Goal: Information Seeking & Learning: Learn about a topic

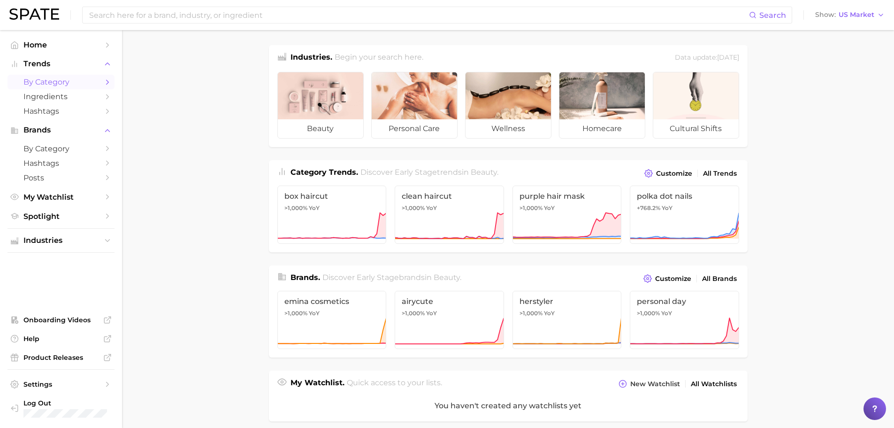
click at [61, 88] on link "by Category" at bounding box center [61, 82] width 107 height 15
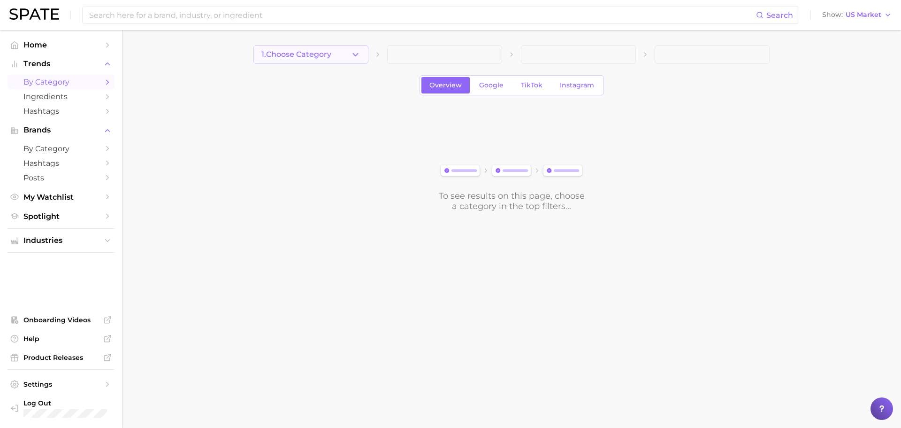
click at [340, 59] on button "1. Choose Category" at bounding box center [310, 54] width 115 height 19
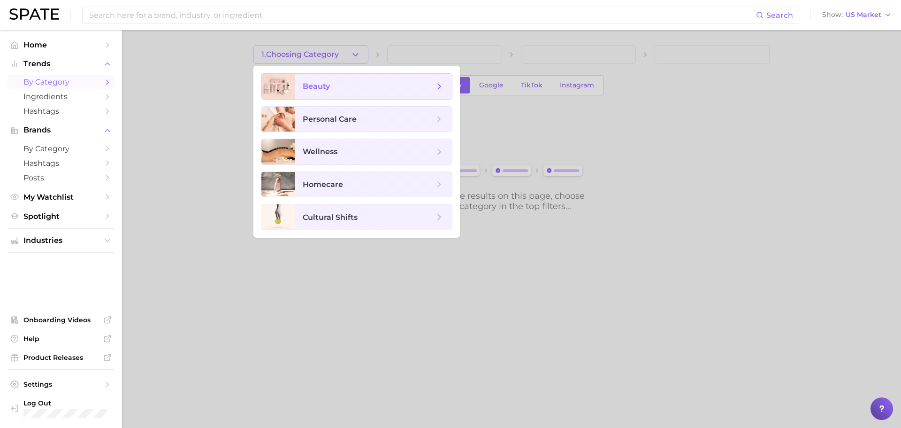
click at [337, 84] on span "beauty" at bounding box center [368, 86] width 131 height 10
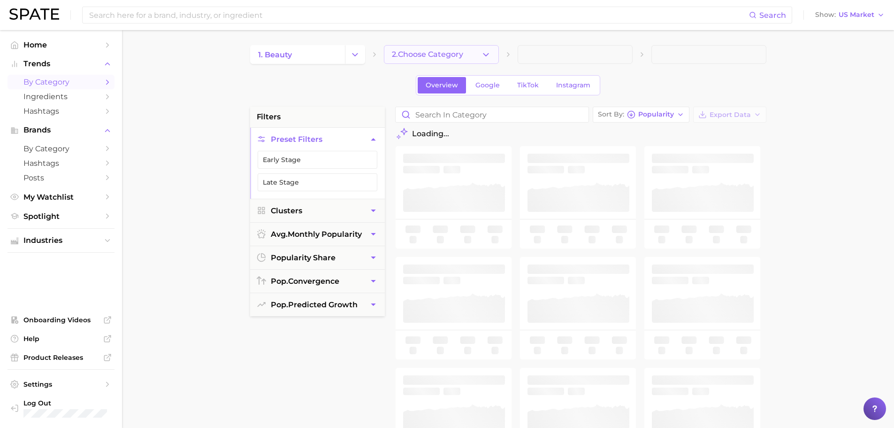
click at [443, 60] on button "2. Choose Category" at bounding box center [441, 54] width 115 height 19
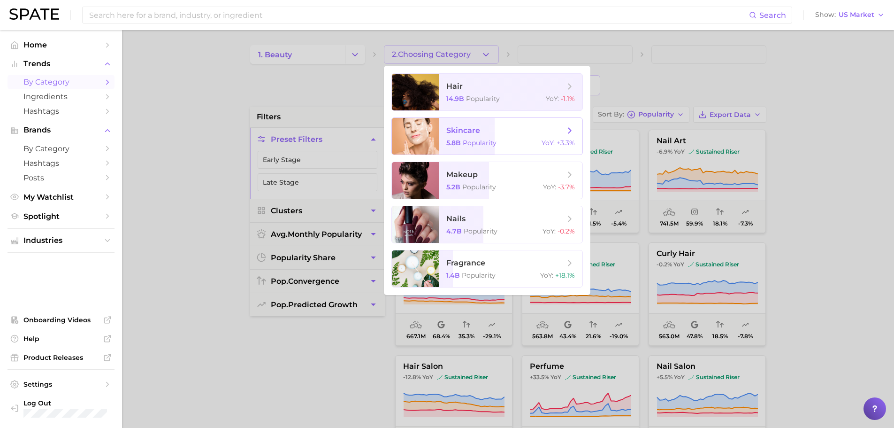
click at [477, 131] on span "skincare" at bounding box center [463, 130] width 34 height 9
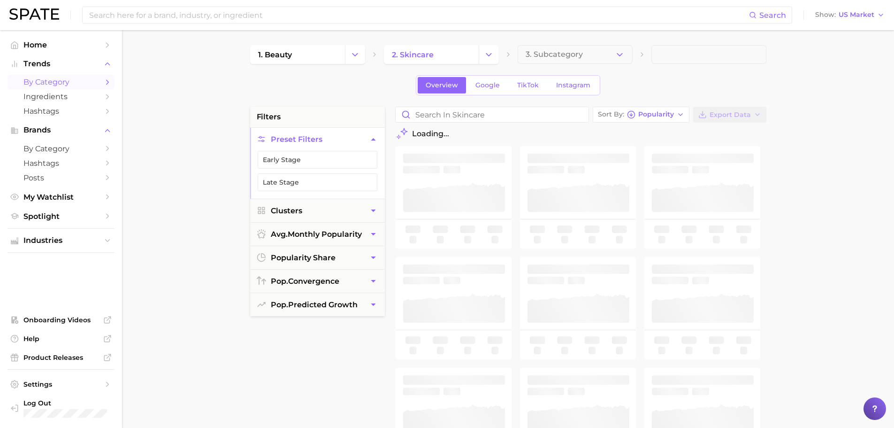
click at [561, 55] on span "3. Subcategory" at bounding box center [554, 54] width 57 height 8
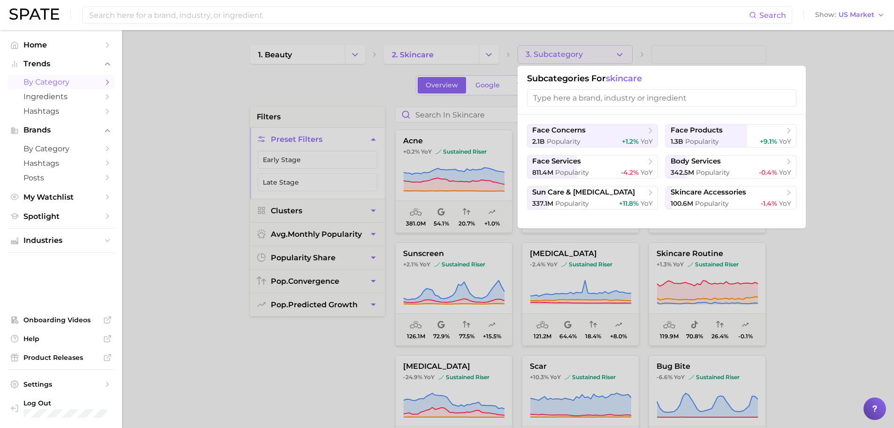
click at [154, 29] on div "Search Show US Market" at bounding box center [446, 15] width 875 height 30
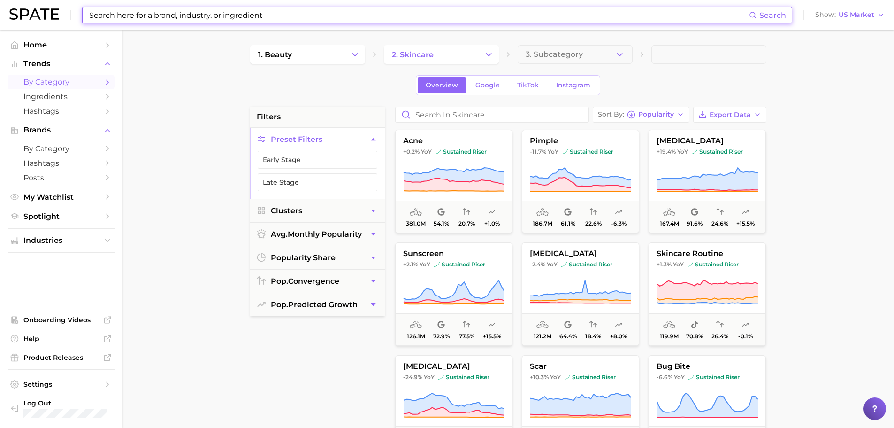
click at [141, 15] on input at bounding box center [418, 15] width 661 height 16
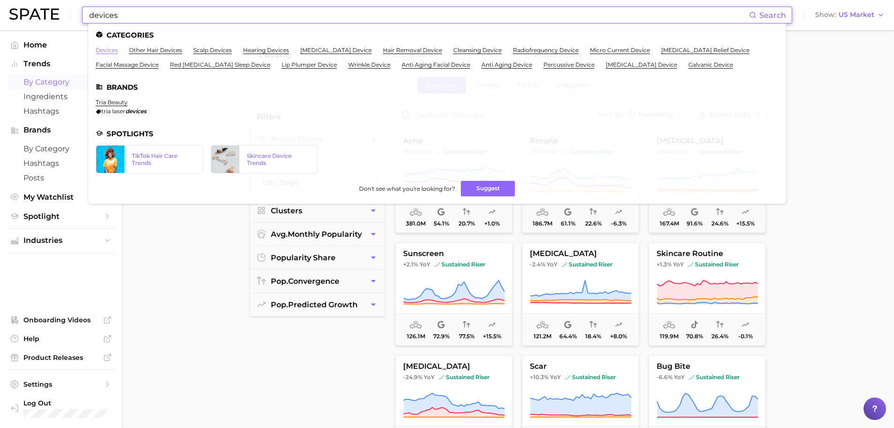
type input "devices"
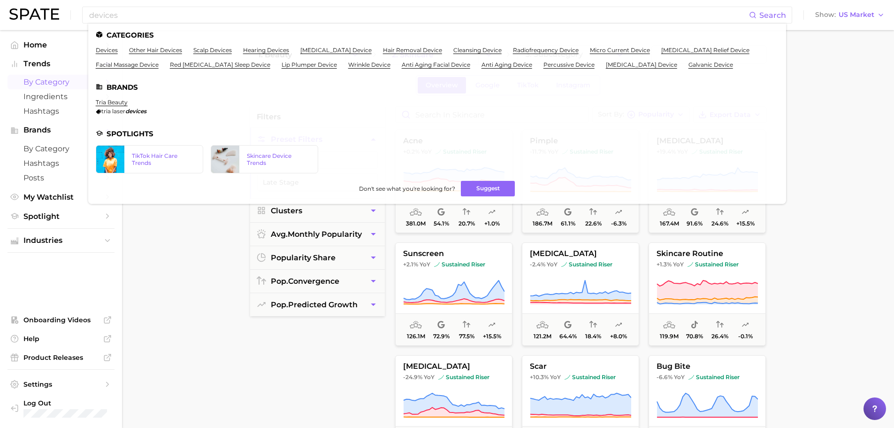
click at [152, 242] on main "1. beauty 2. skincare 3. Subcategory Overview Google TikTok Instagram filters P…" at bounding box center [508, 386] width 772 height 712
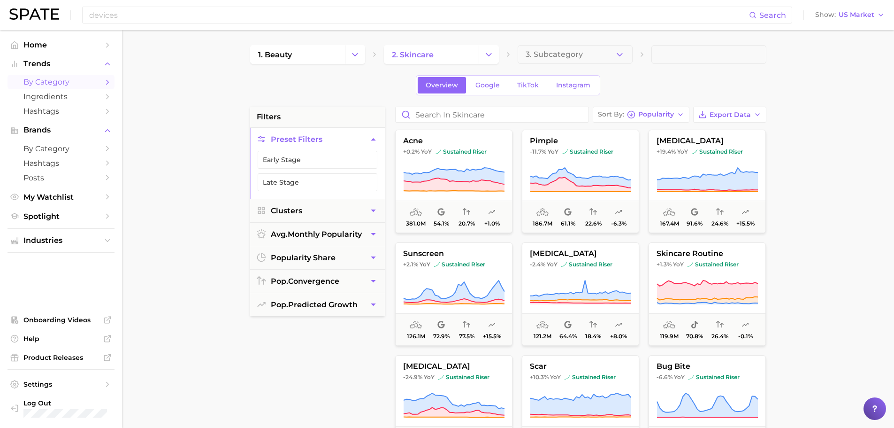
click at [74, 83] on span "by Category" at bounding box center [60, 81] width 75 height 9
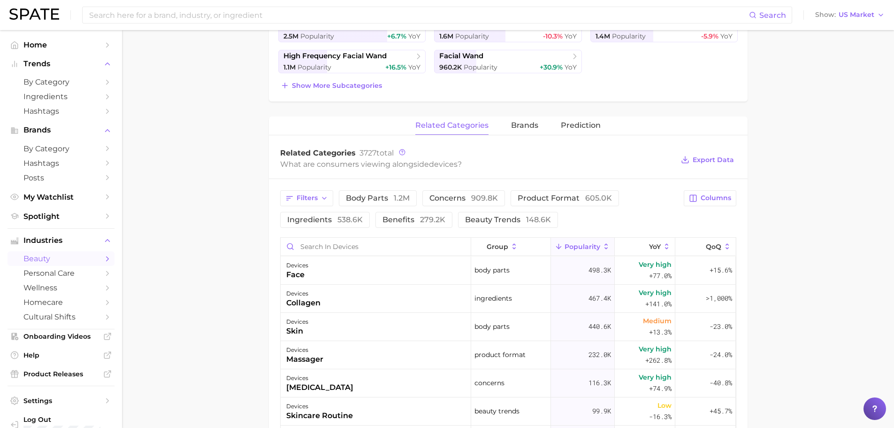
scroll to position [188, 0]
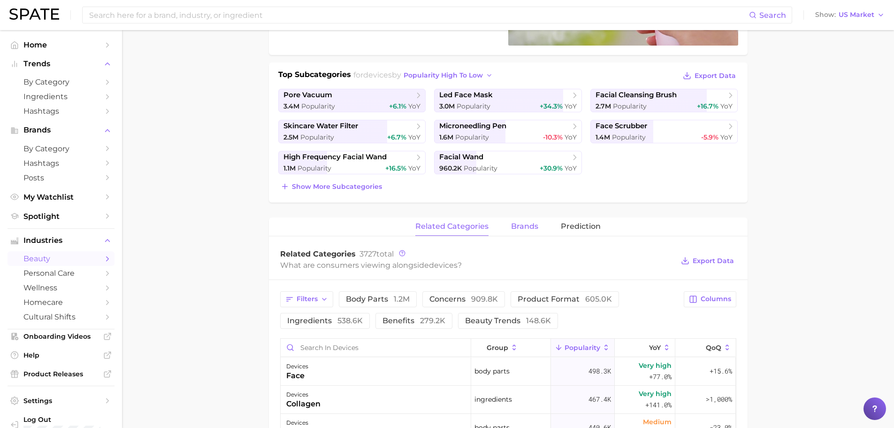
click at [515, 228] on span "brands" at bounding box center [524, 226] width 27 height 8
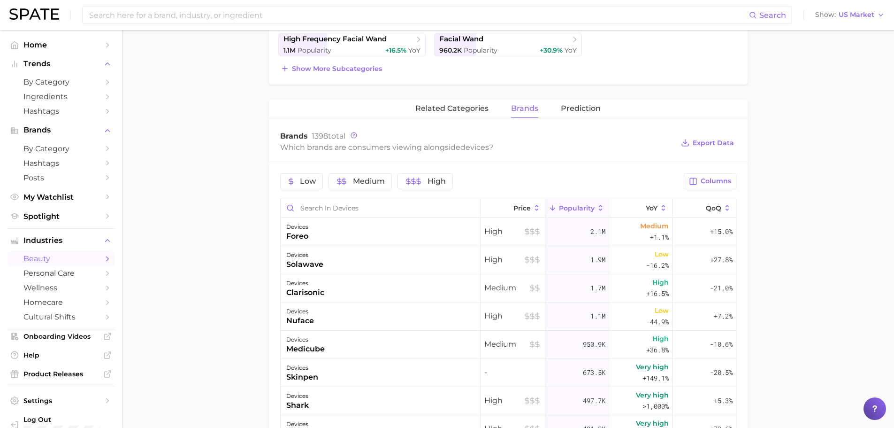
scroll to position [329, 0]
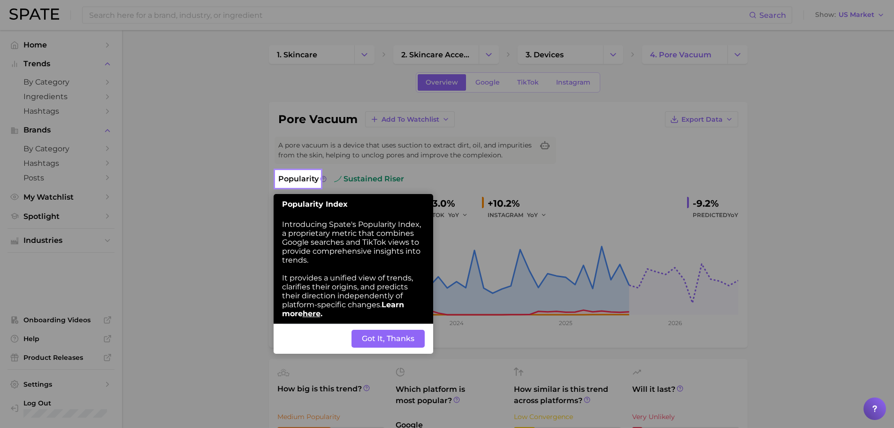
click at [367, 335] on button "Got It, Thanks" at bounding box center [388, 338] width 73 height 18
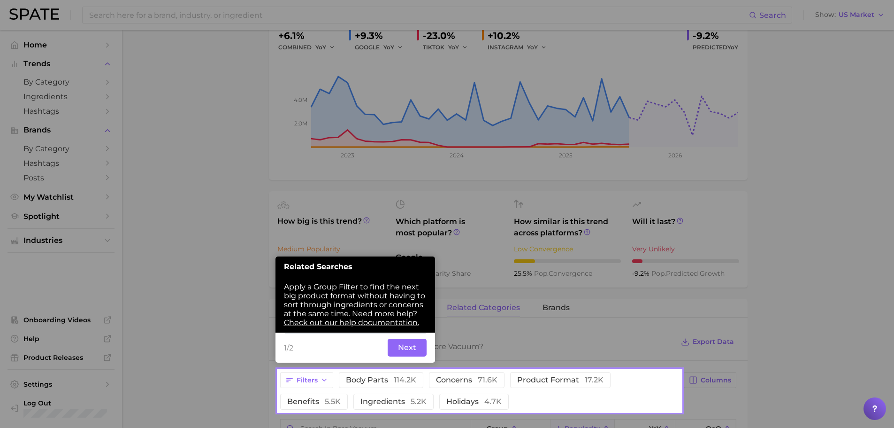
scroll to position [173, 0]
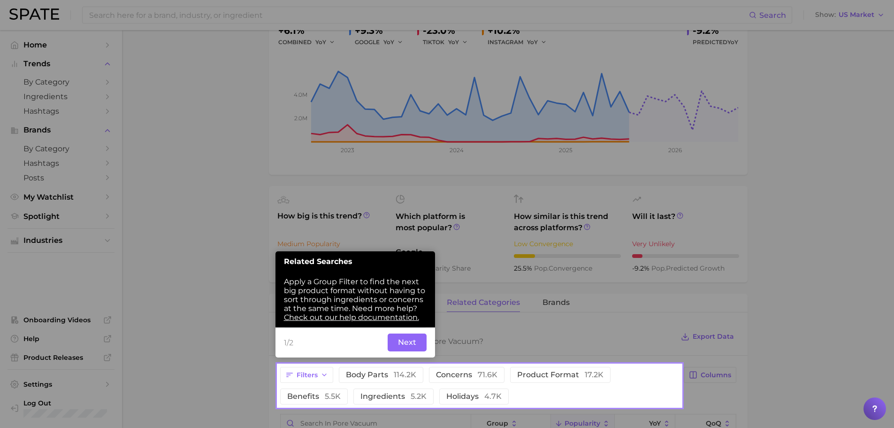
click at [400, 344] on button "Next" at bounding box center [407, 342] width 39 height 18
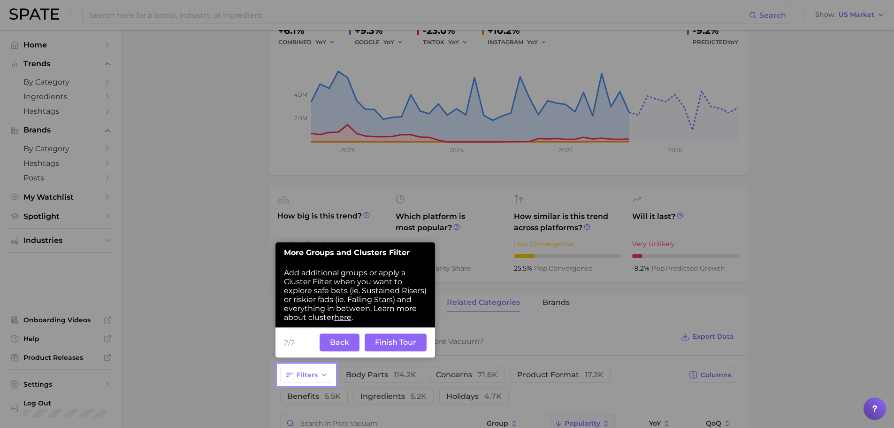
click at [386, 341] on button "Finish Tour" at bounding box center [396, 342] width 62 height 18
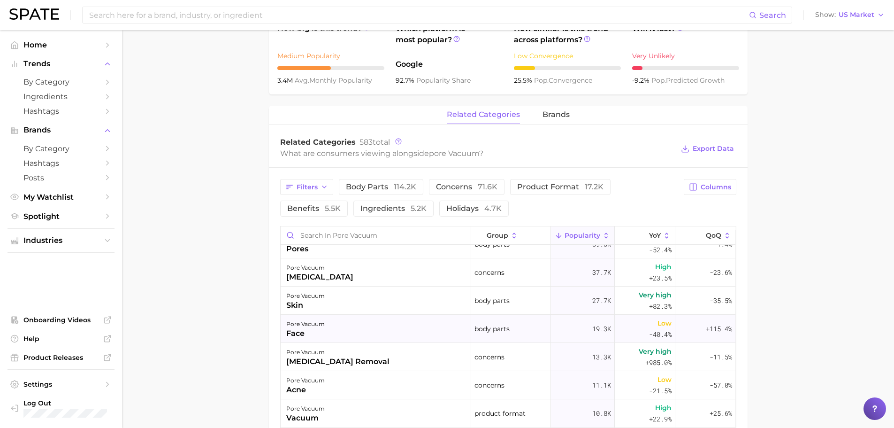
scroll to position [0, 0]
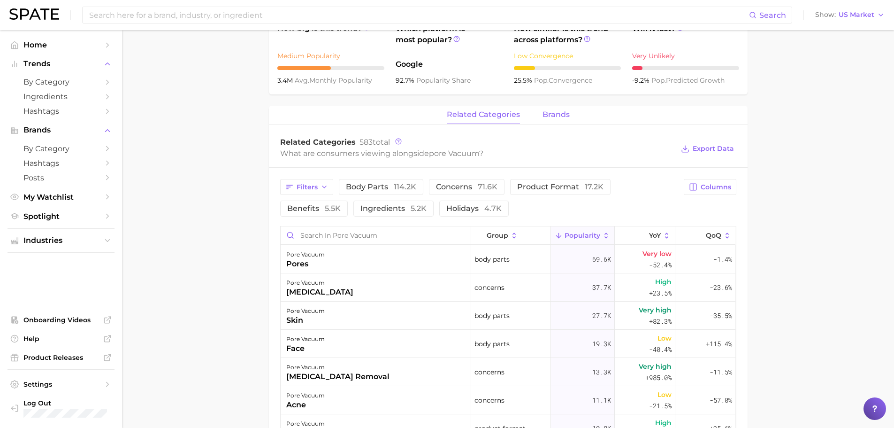
click at [547, 117] on span "brands" at bounding box center [556, 114] width 27 height 8
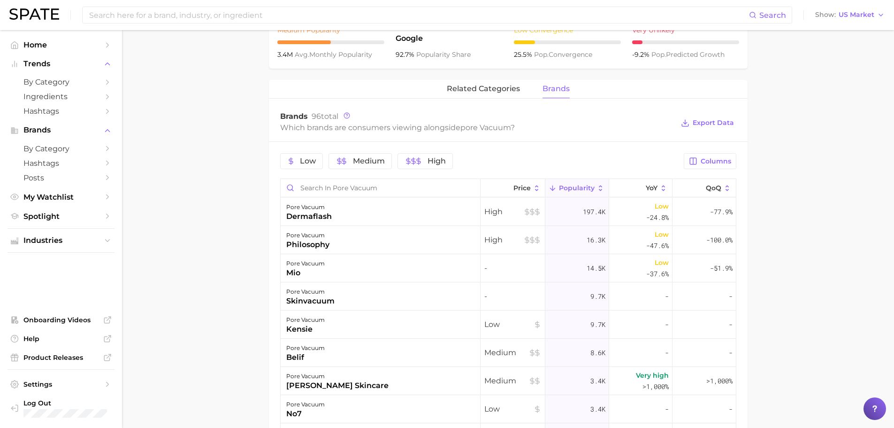
scroll to position [407, 0]
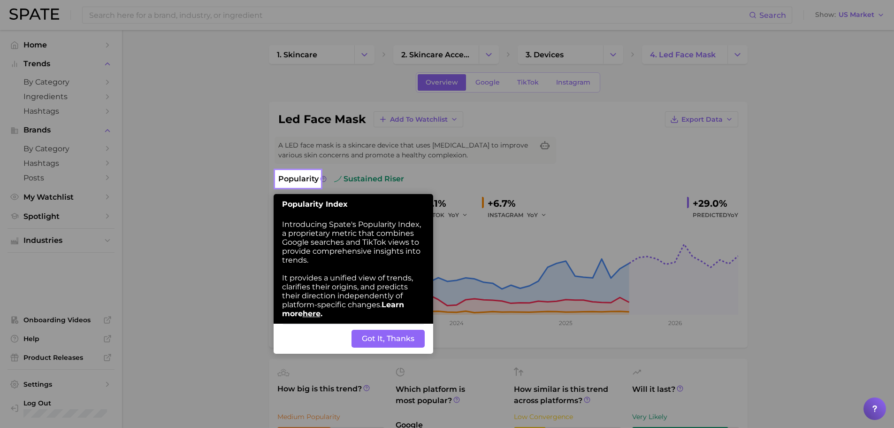
click at [377, 344] on button "Got It, Thanks" at bounding box center [388, 338] width 73 height 18
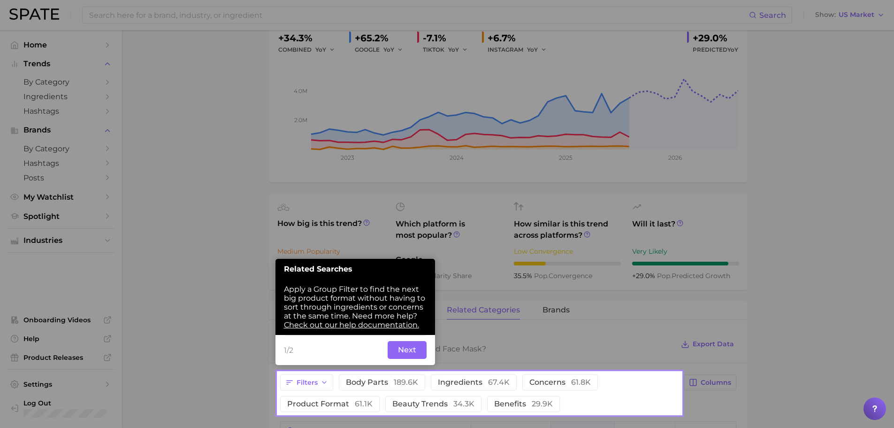
scroll to position [173, 0]
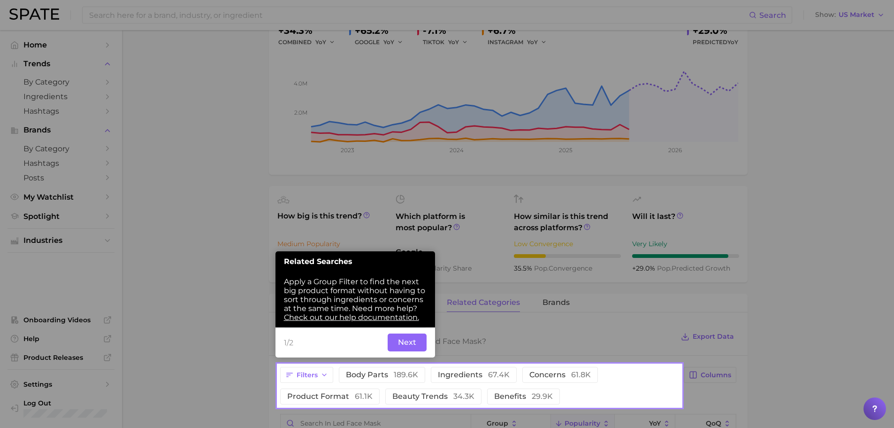
click at [414, 340] on button "Next" at bounding box center [407, 342] width 39 height 18
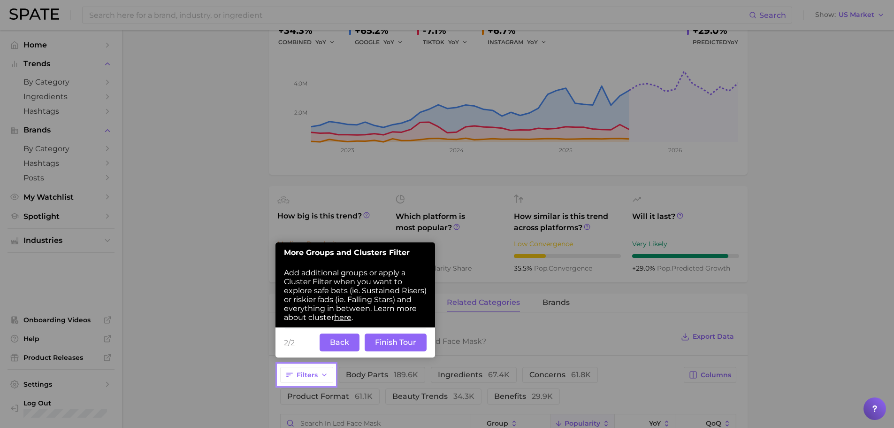
click at [413, 340] on button "Finish Tour" at bounding box center [396, 342] width 62 height 18
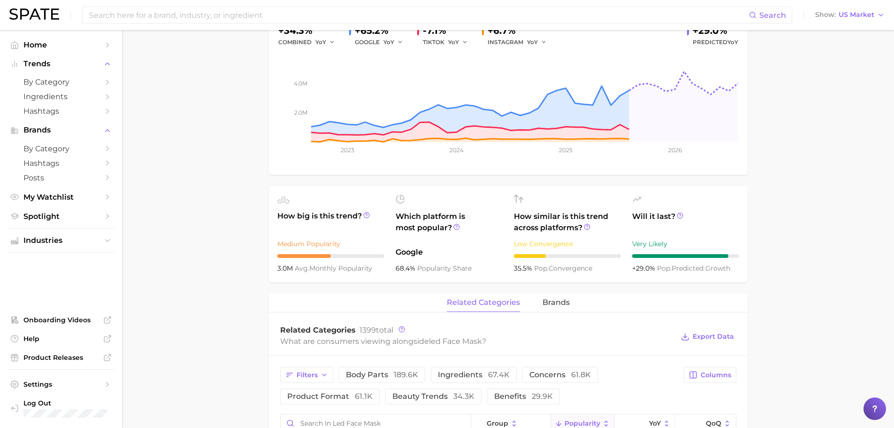
click at [413, 340] on div "What are consumers viewing alongside led face mask ?" at bounding box center [477, 341] width 394 height 13
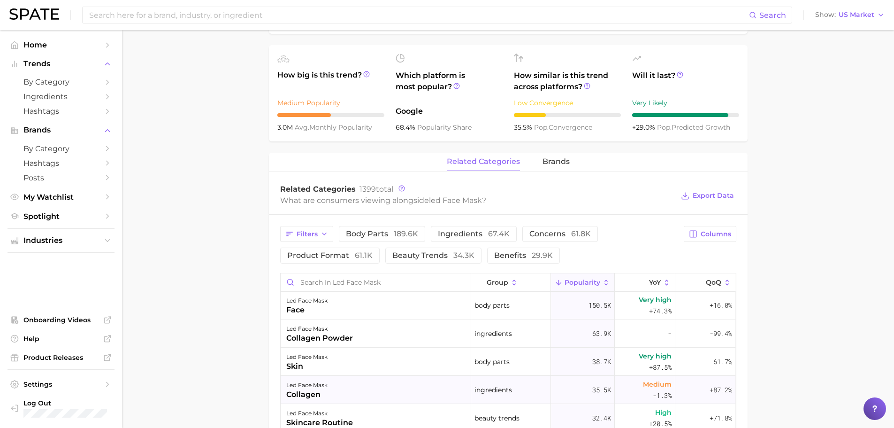
scroll to position [0, 0]
click at [555, 167] on button "brands" at bounding box center [556, 162] width 27 height 18
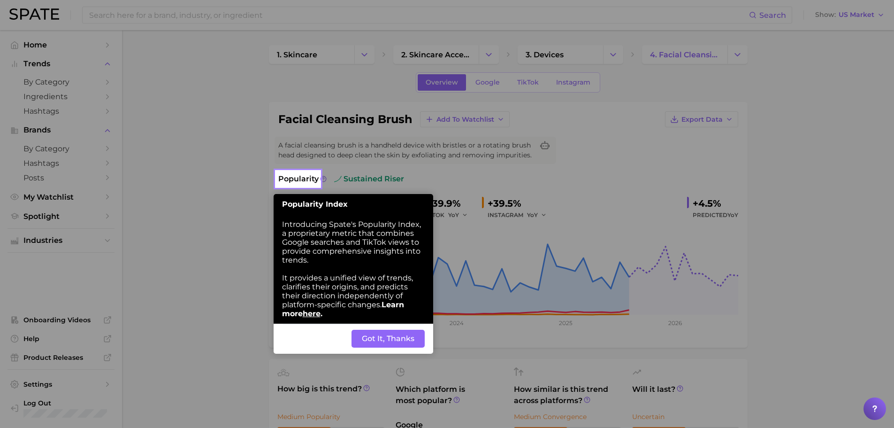
click at [390, 339] on button "Got It, Thanks" at bounding box center [388, 338] width 73 height 18
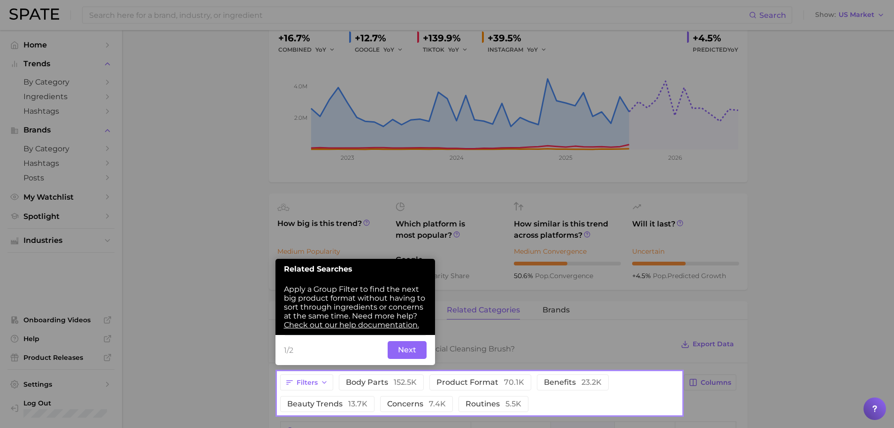
scroll to position [173, 0]
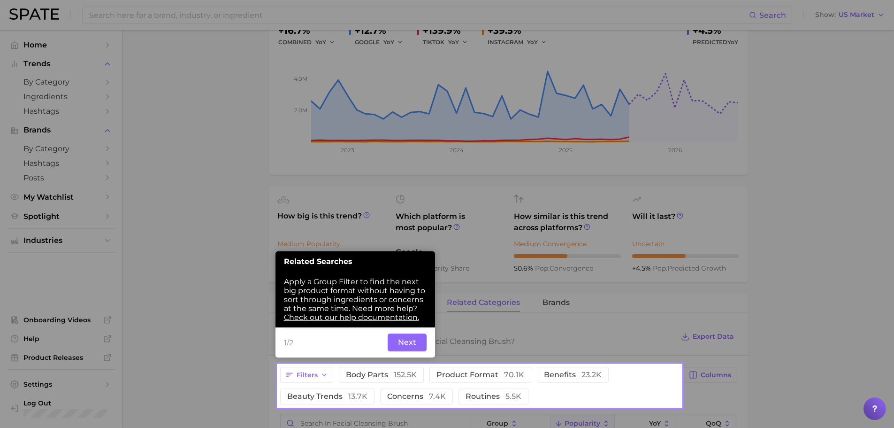
click at [406, 334] on button "Next" at bounding box center [407, 342] width 39 height 18
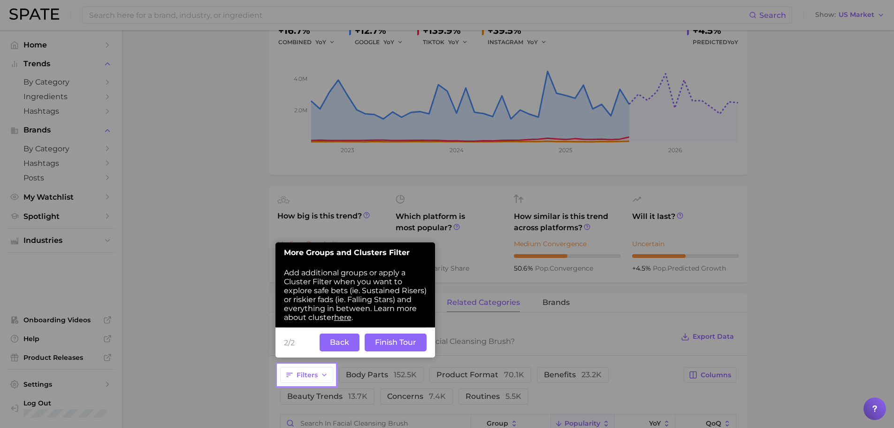
click at [403, 341] on button "Finish Tour" at bounding box center [396, 342] width 62 height 18
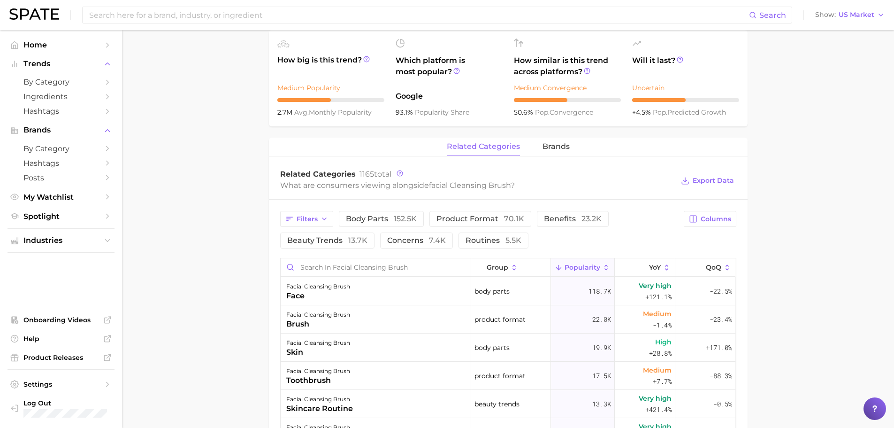
scroll to position [314, 0]
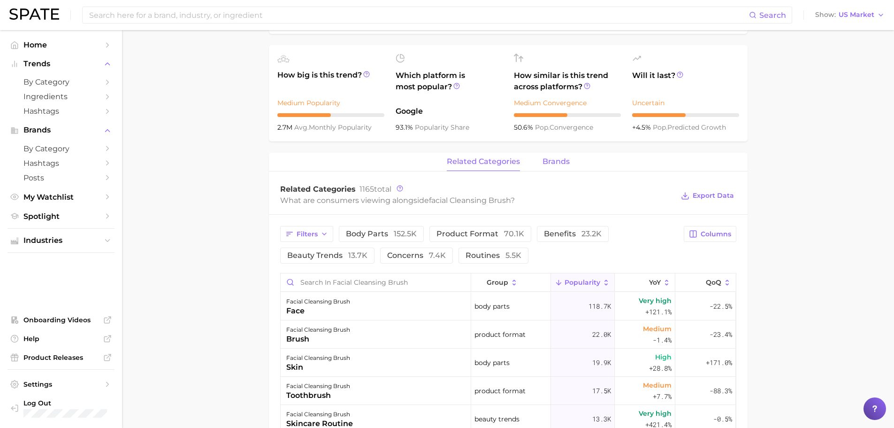
click at [560, 165] on span "brands" at bounding box center [556, 161] width 27 height 8
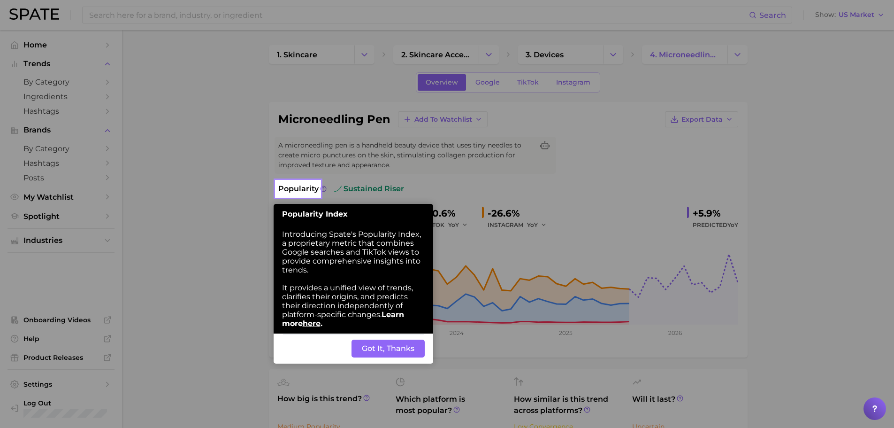
click at [408, 349] on button "Got It, Thanks" at bounding box center [388, 348] width 73 height 18
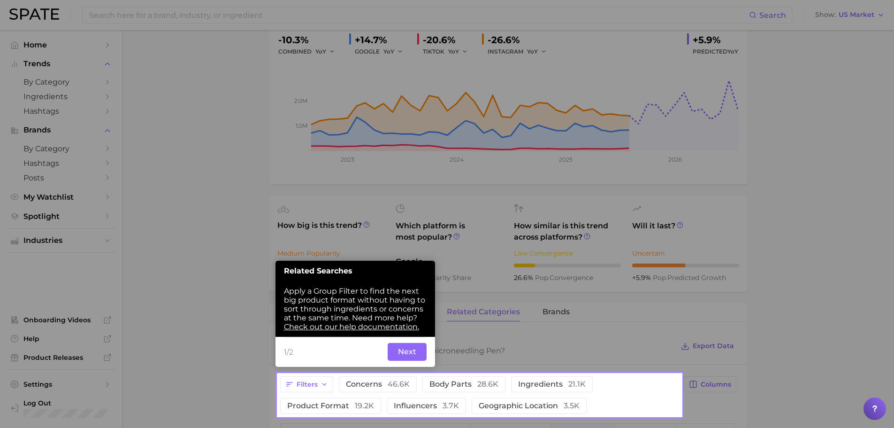
scroll to position [183, 0]
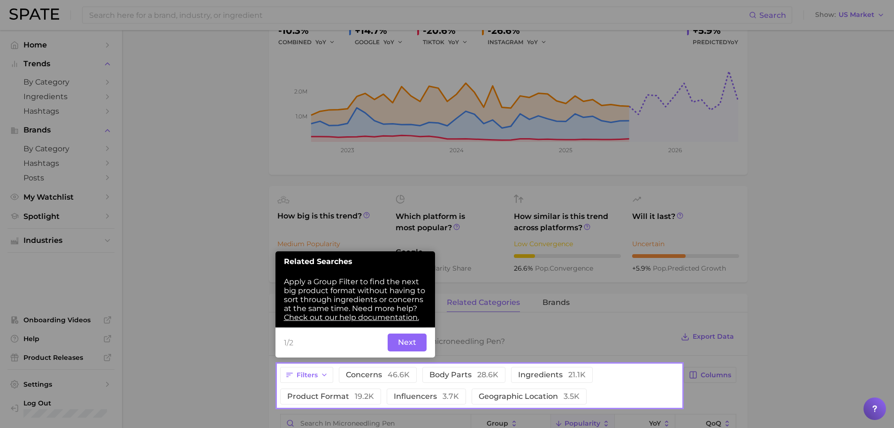
click at [409, 344] on button "Next" at bounding box center [407, 342] width 39 height 18
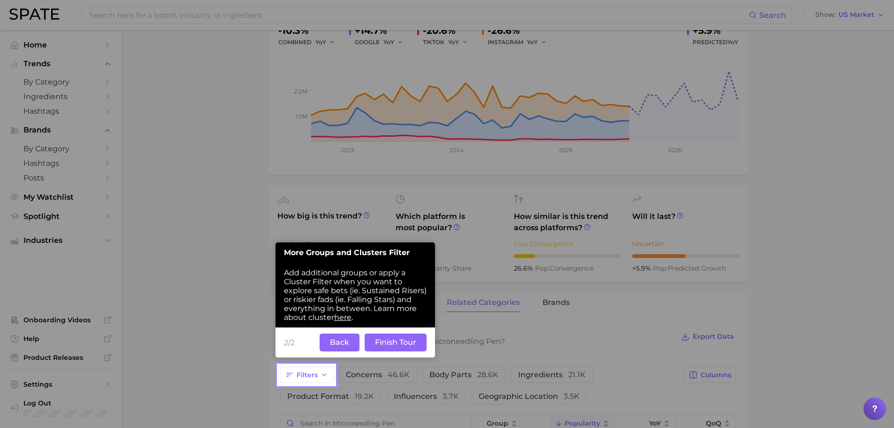
click at [409, 337] on button "Finish Tour" at bounding box center [396, 342] width 62 height 18
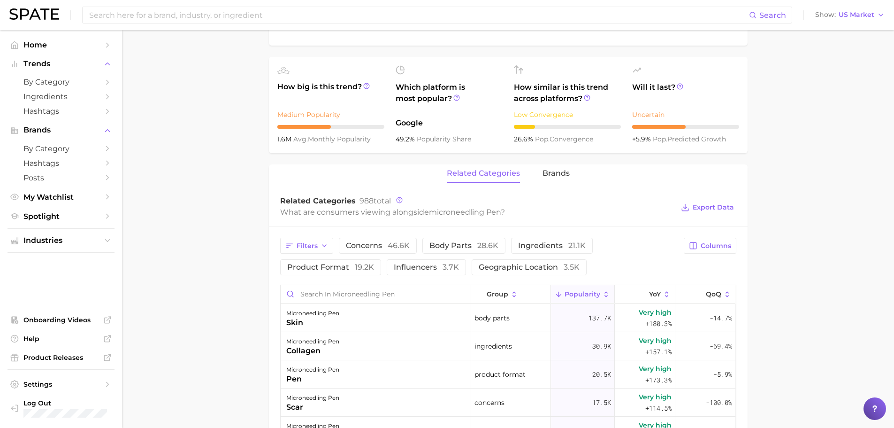
scroll to position [323, 0]
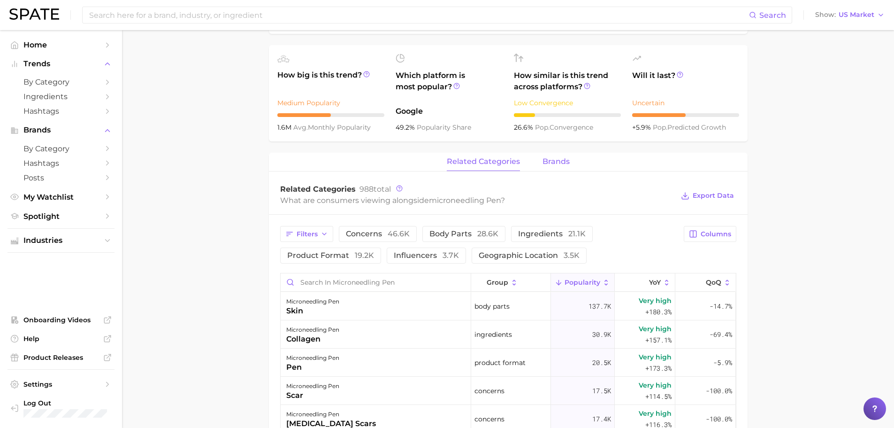
click at [561, 159] on span "brands" at bounding box center [556, 161] width 27 height 8
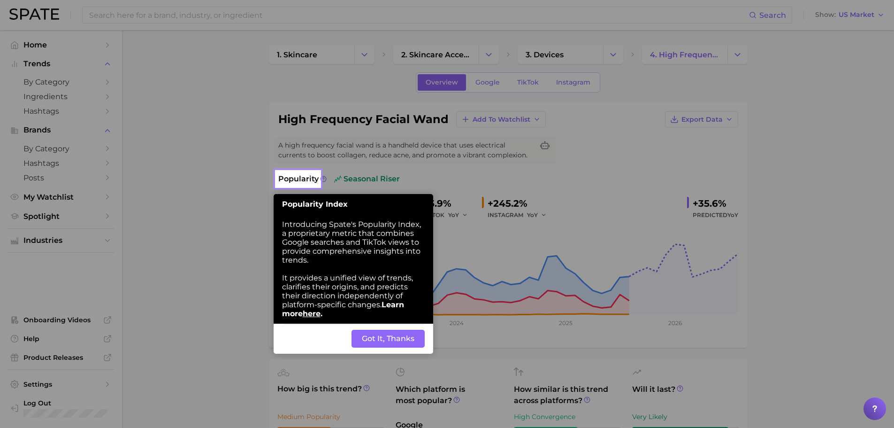
click at [390, 337] on button "Got It, Thanks" at bounding box center [388, 338] width 73 height 18
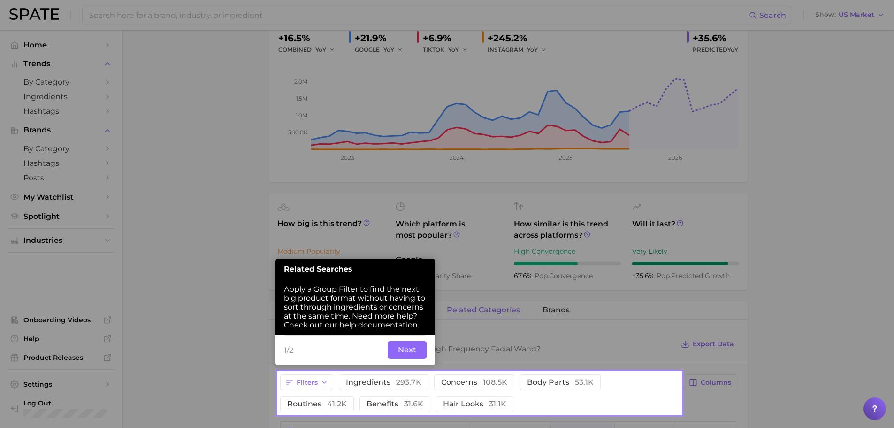
scroll to position [173, 0]
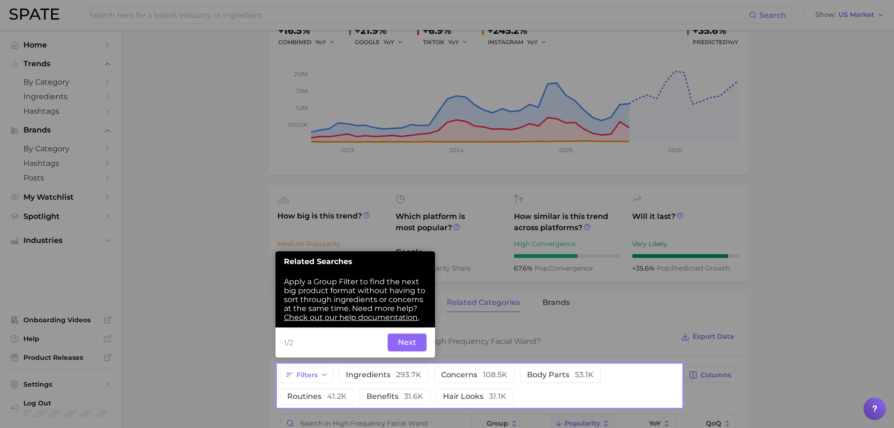
click at [415, 344] on button "Next" at bounding box center [407, 342] width 39 height 18
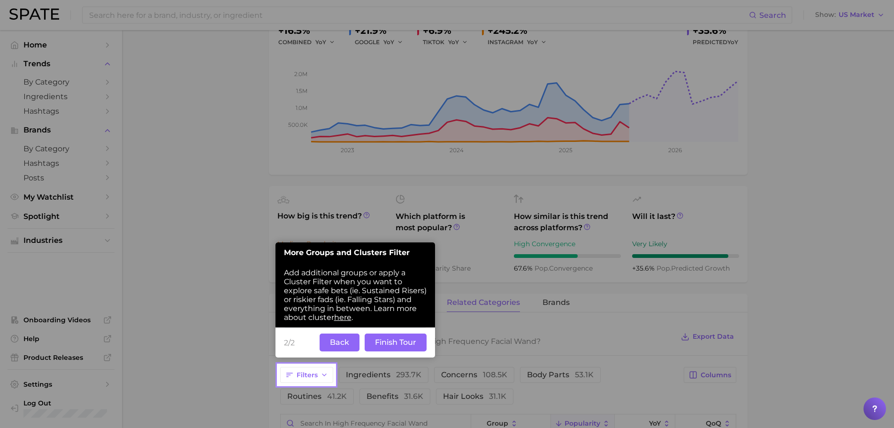
drag, startPoint x: 419, startPoint y: 337, endPoint x: 425, endPoint y: 311, distance: 27.4
click at [419, 337] on button "Finish Tour" at bounding box center [396, 342] width 62 height 18
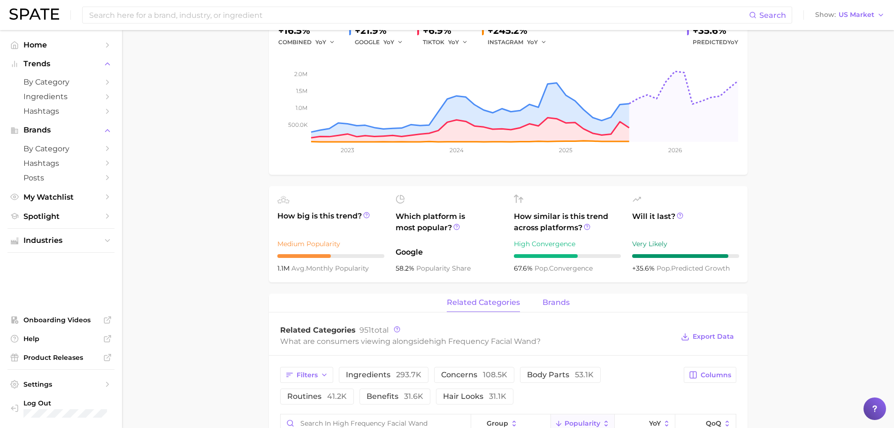
click at [566, 300] on span "brands" at bounding box center [556, 302] width 27 height 8
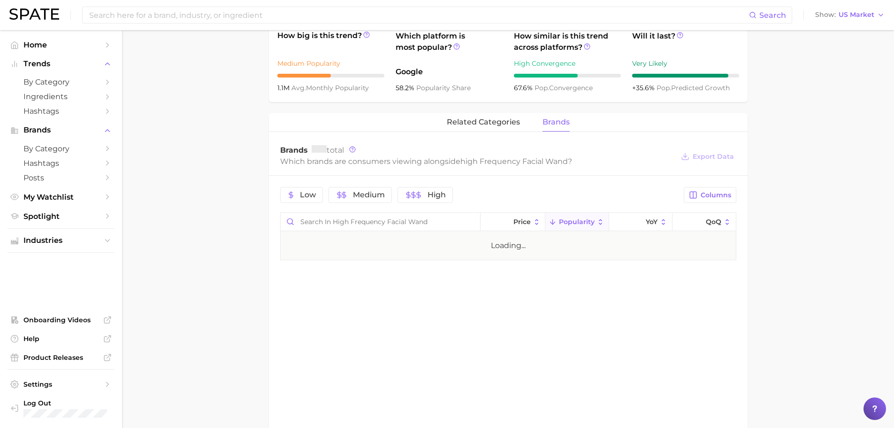
scroll to position [360, 0]
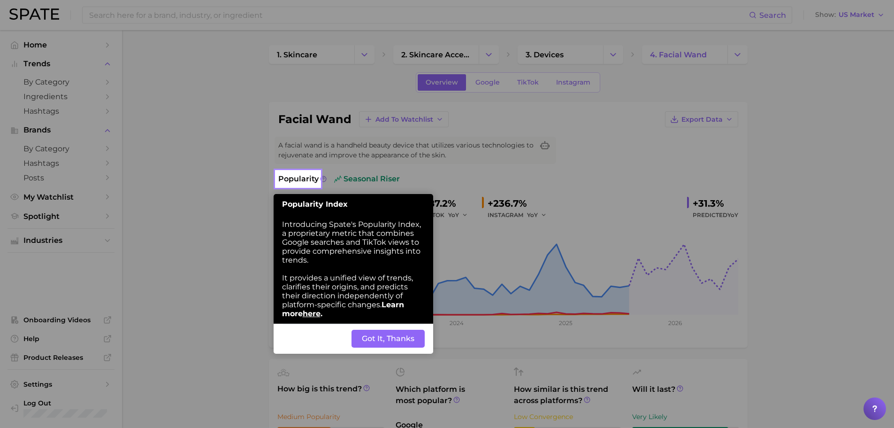
click at [415, 339] on button "Got It, Thanks" at bounding box center [388, 338] width 73 height 18
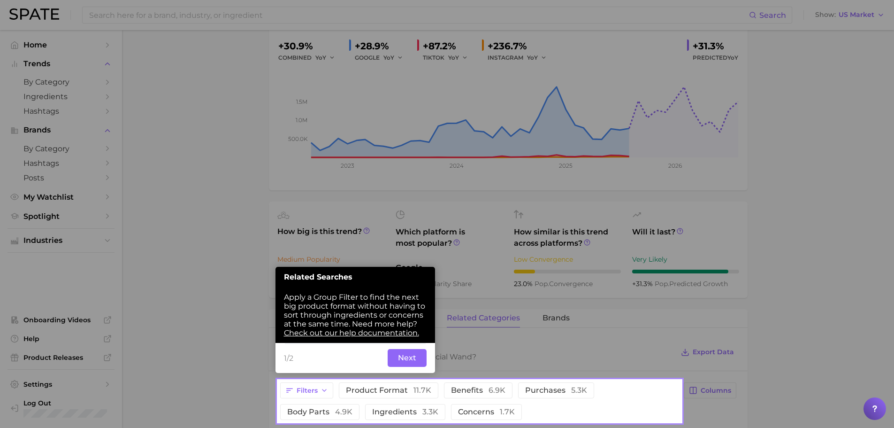
scroll to position [173, 0]
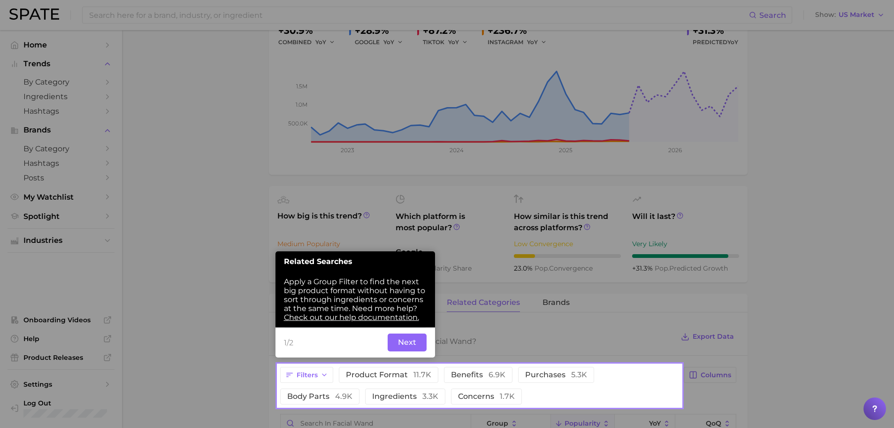
click at [405, 340] on button "Next" at bounding box center [407, 342] width 39 height 18
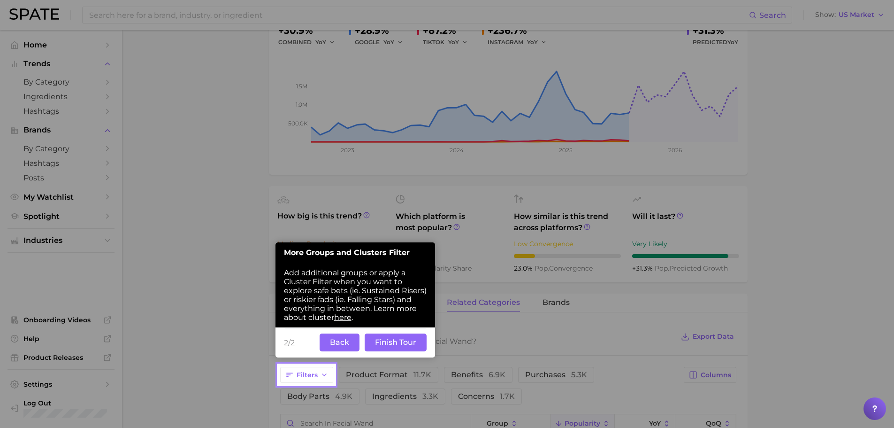
click at [407, 340] on button "Finish Tour" at bounding box center [396, 342] width 62 height 18
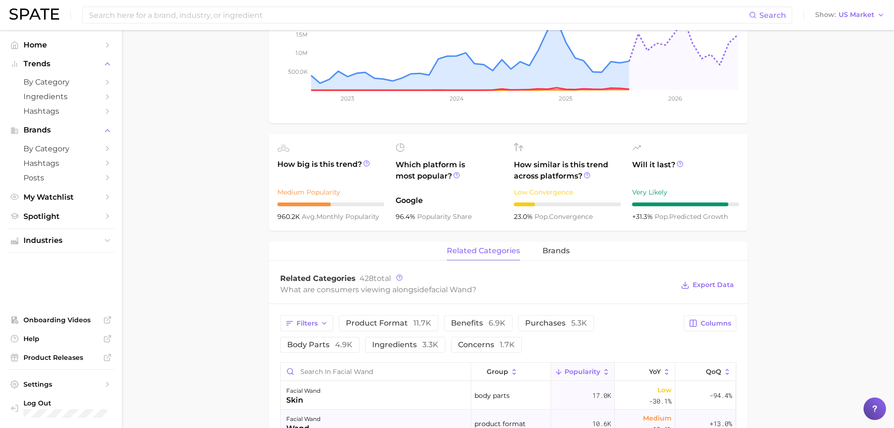
scroll to position [360, 0]
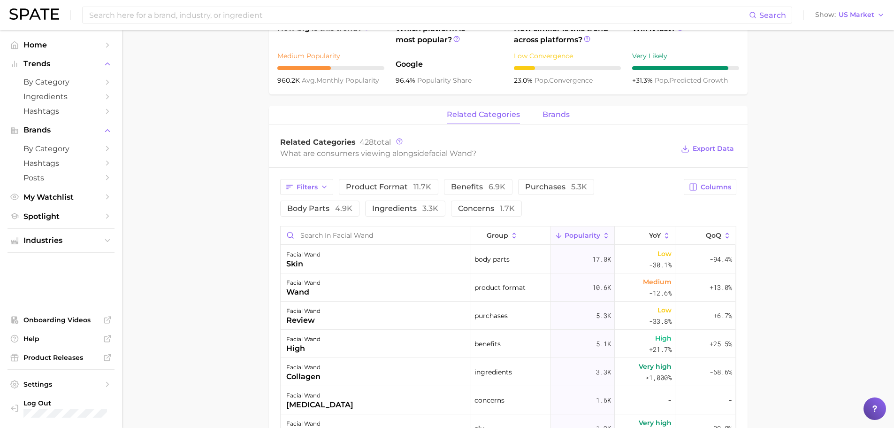
click at [551, 119] on button "brands" at bounding box center [556, 115] width 27 height 18
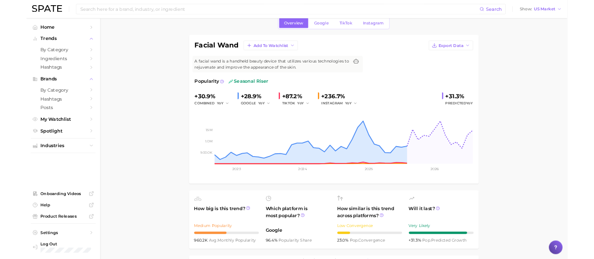
scroll to position [32, 0]
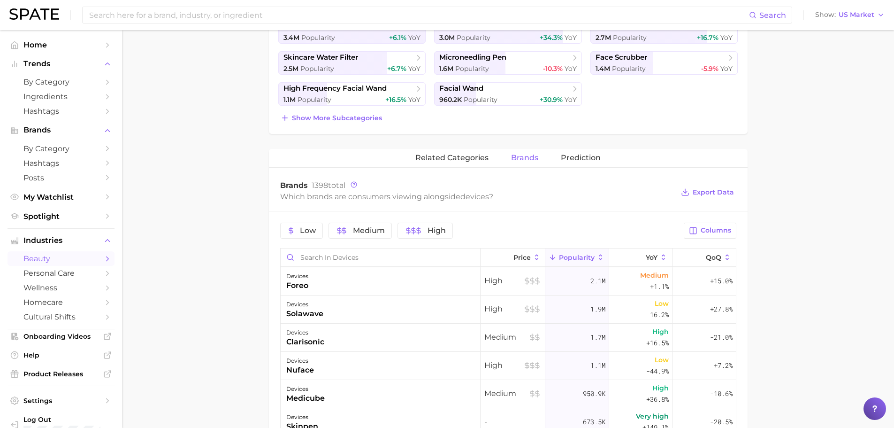
scroll to position [282, 0]
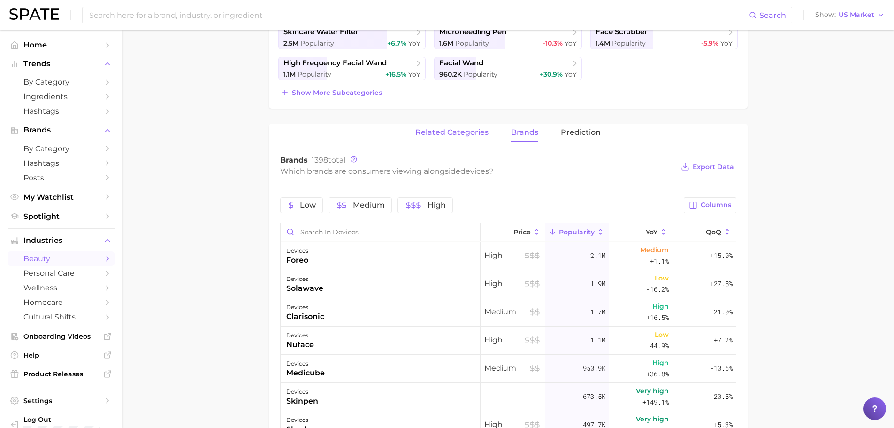
click at [455, 132] on span "related categories" at bounding box center [451, 132] width 73 height 8
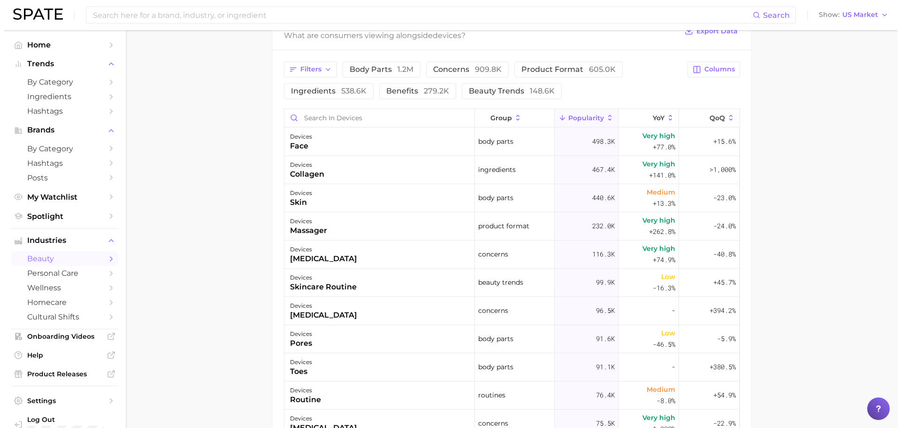
scroll to position [422, 0]
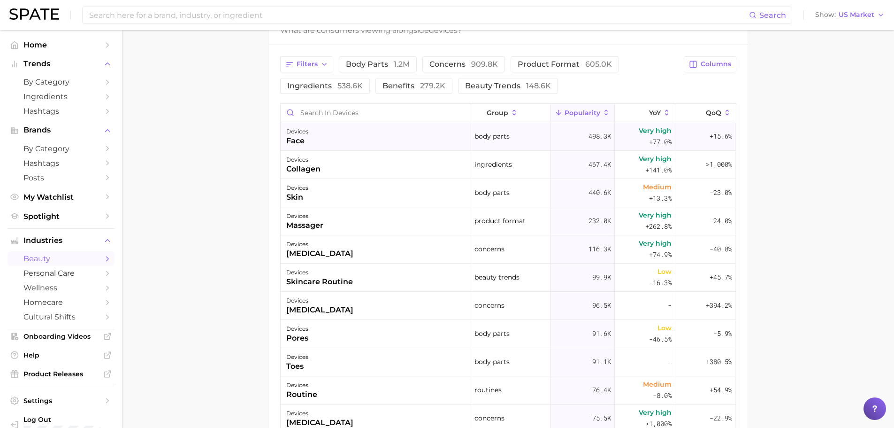
click at [374, 137] on div "devices face" at bounding box center [376, 136] width 191 height 28
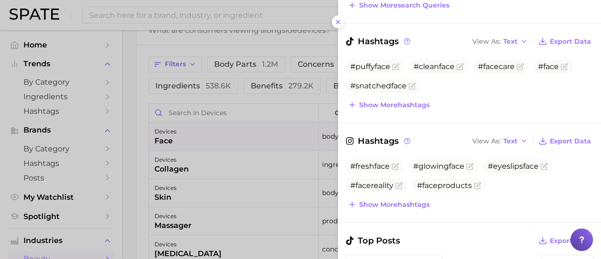
scroll to position [47, 0]
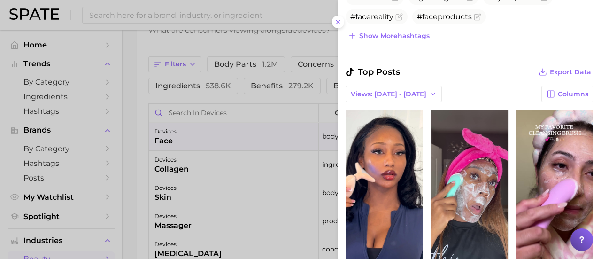
scroll to position [422, 0]
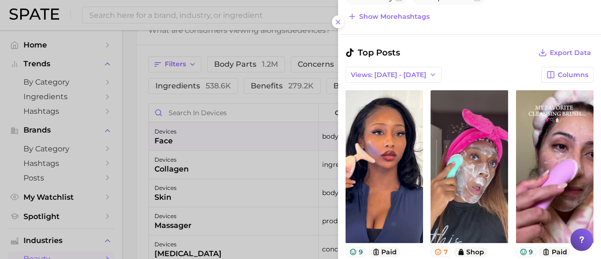
click at [221, 113] on div at bounding box center [300, 129] width 601 height 259
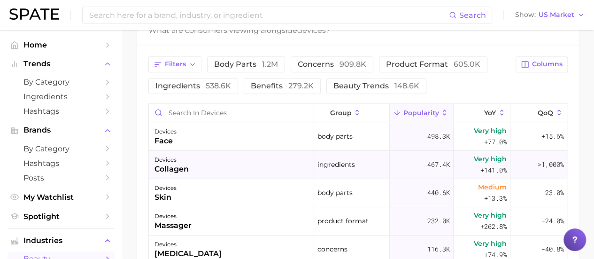
click at [213, 158] on div "devices collagen" at bounding box center [231, 165] width 165 height 28
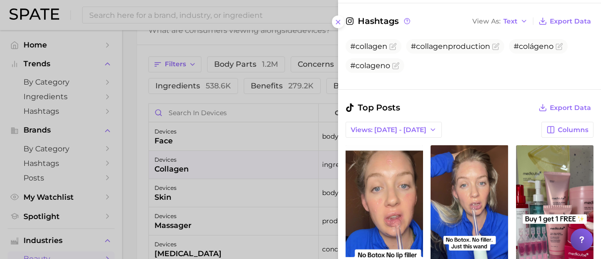
scroll to position [375, 0]
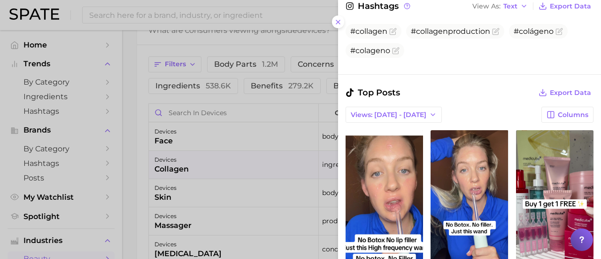
click at [207, 171] on div at bounding box center [300, 129] width 601 height 259
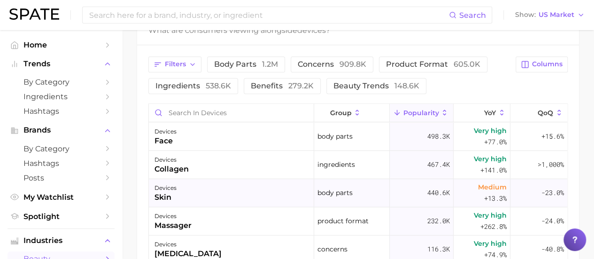
click at [199, 192] on div "devices skin" at bounding box center [231, 193] width 165 height 28
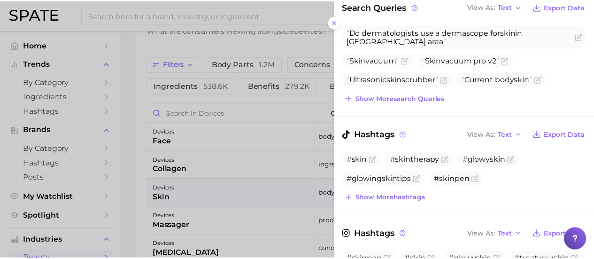
scroll to position [0, 0]
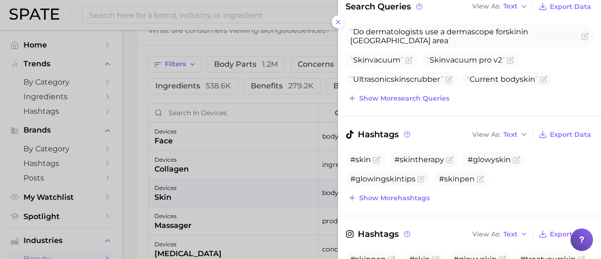
click at [262, 157] on div at bounding box center [300, 129] width 601 height 259
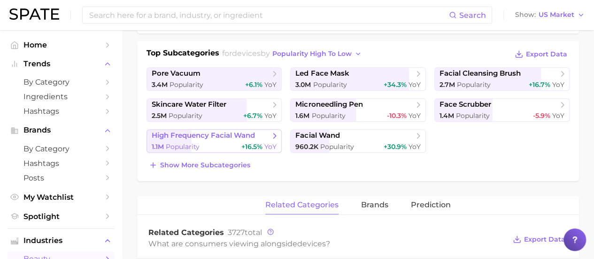
scroll to position [188, 0]
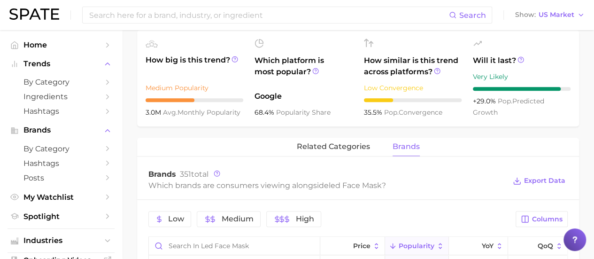
scroll to position [267, 0]
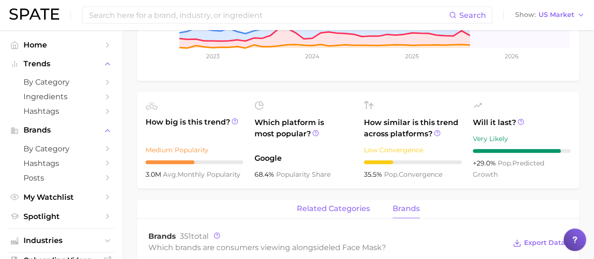
click at [308, 209] on span "related categories" at bounding box center [333, 208] width 73 height 8
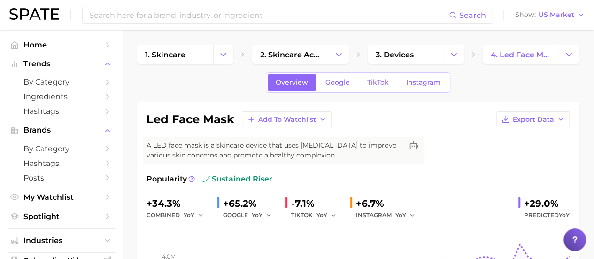
scroll to position [47, 0]
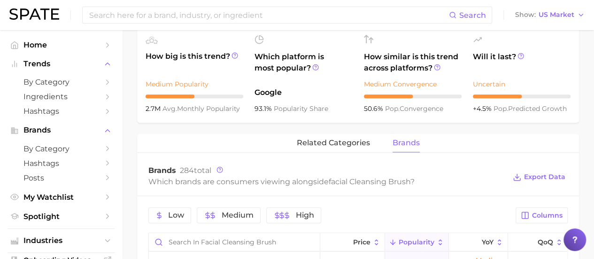
scroll to position [375, 0]
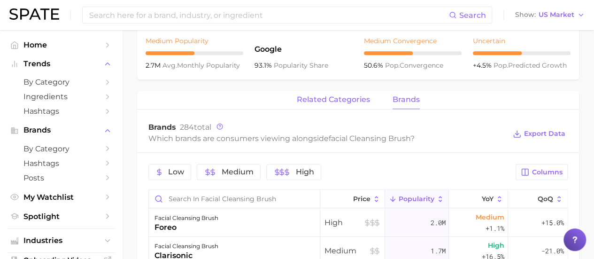
click at [306, 99] on span "related categories" at bounding box center [333, 99] width 73 height 8
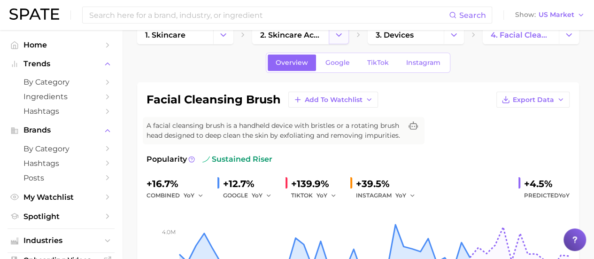
scroll to position [0, 0]
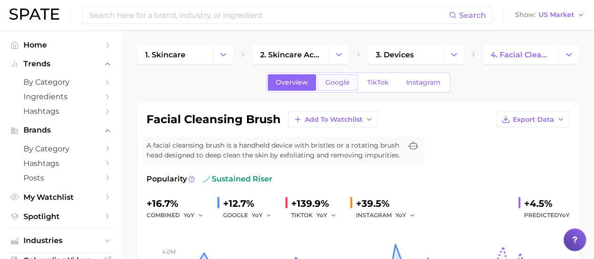
click at [343, 84] on span "Google" at bounding box center [337, 82] width 24 height 8
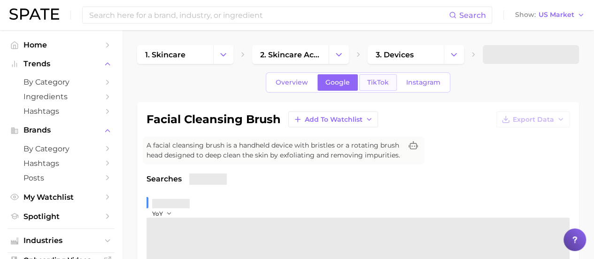
click at [372, 82] on span "TikTok" at bounding box center [378, 82] width 22 height 8
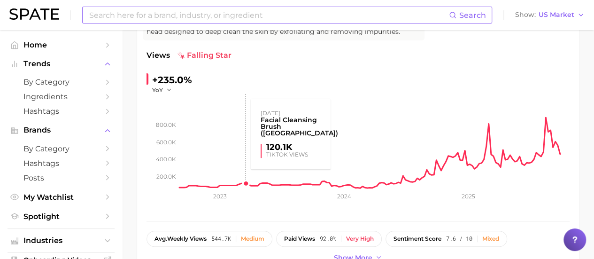
scroll to position [94, 0]
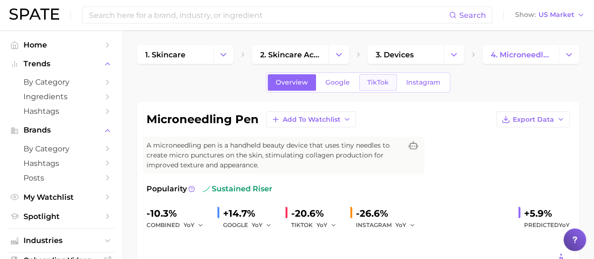
click at [370, 80] on span "TikTok" at bounding box center [378, 82] width 22 height 8
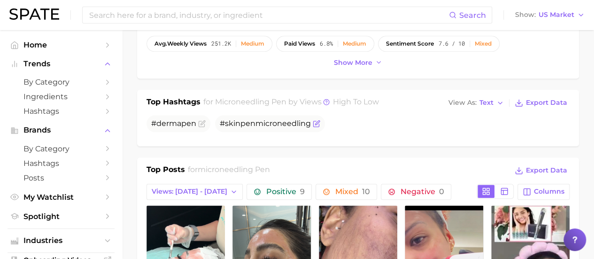
scroll to position [329, 0]
